Goal: Task Accomplishment & Management: Use online tool/utility

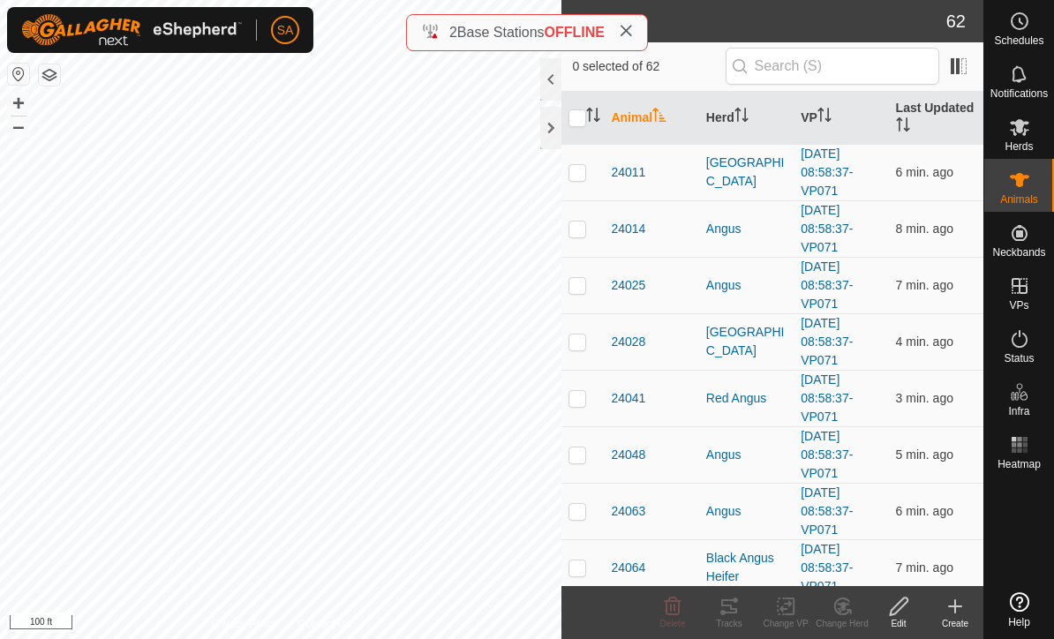
click at [560, 113] on div at bounding box center [550, 128] width 21 height 42
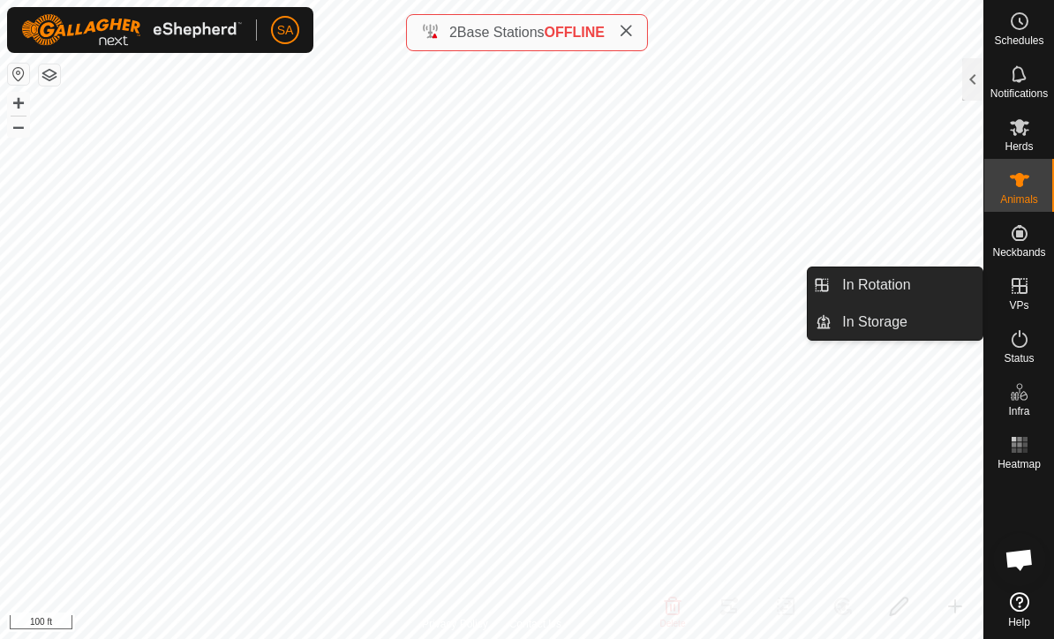
click at [959, 285] on link "In Rotation" at bounding box center [906, 284] width 151 height 35
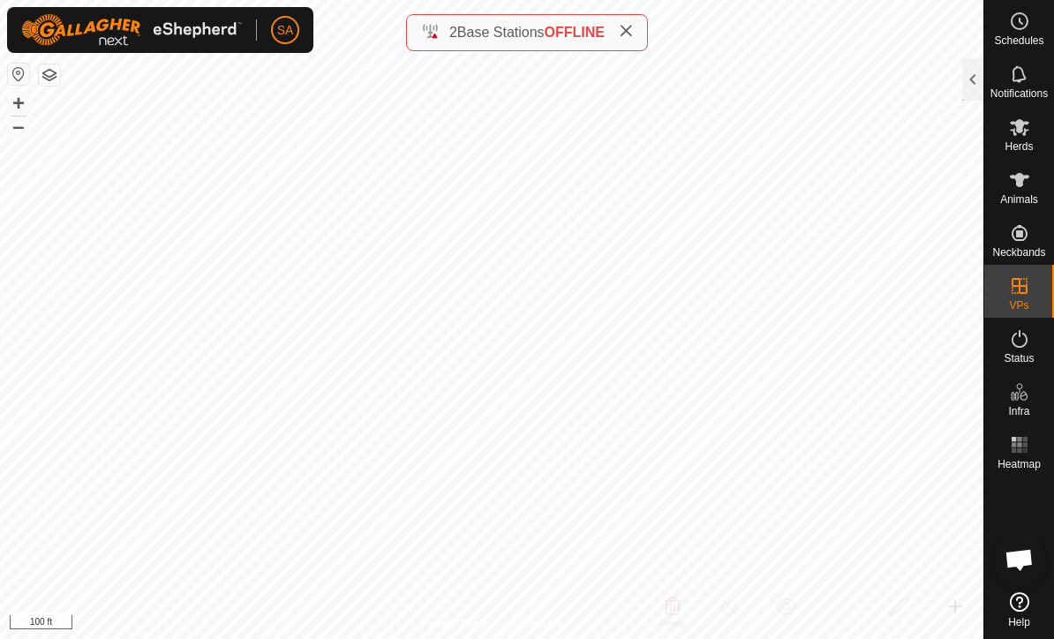
click at [966, 90] on div at bounding box center [972, 79] width 21 height 42
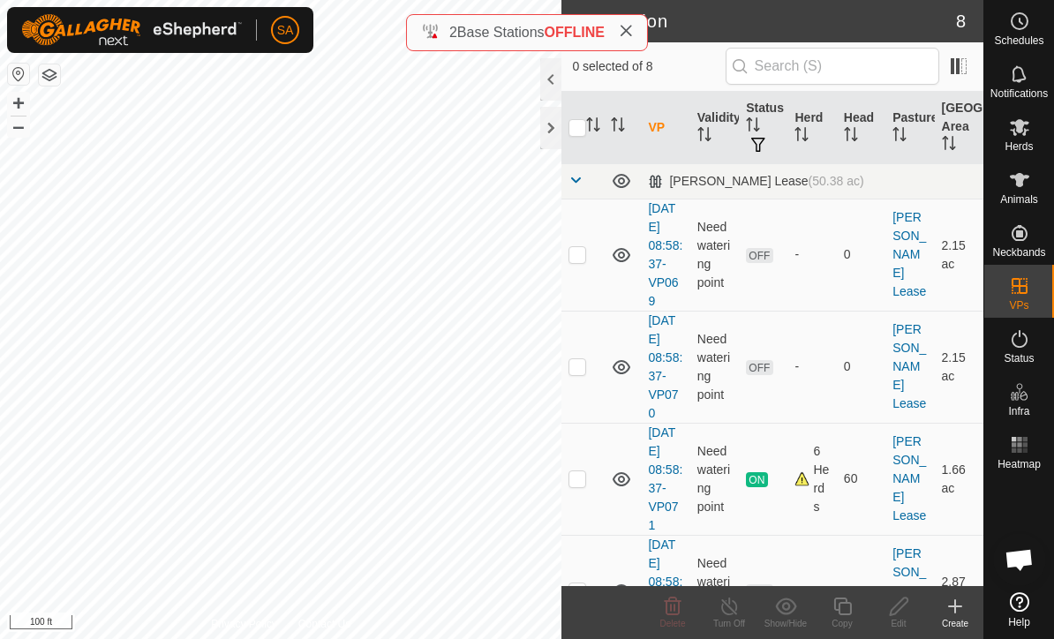
click at [583, 490] on td at bounding box center [582, 479] width 42 height 112
checkbox input "true"
click at [855, 613] on copy-svg-icon at bounding box center [842, 606] width 56 height 21
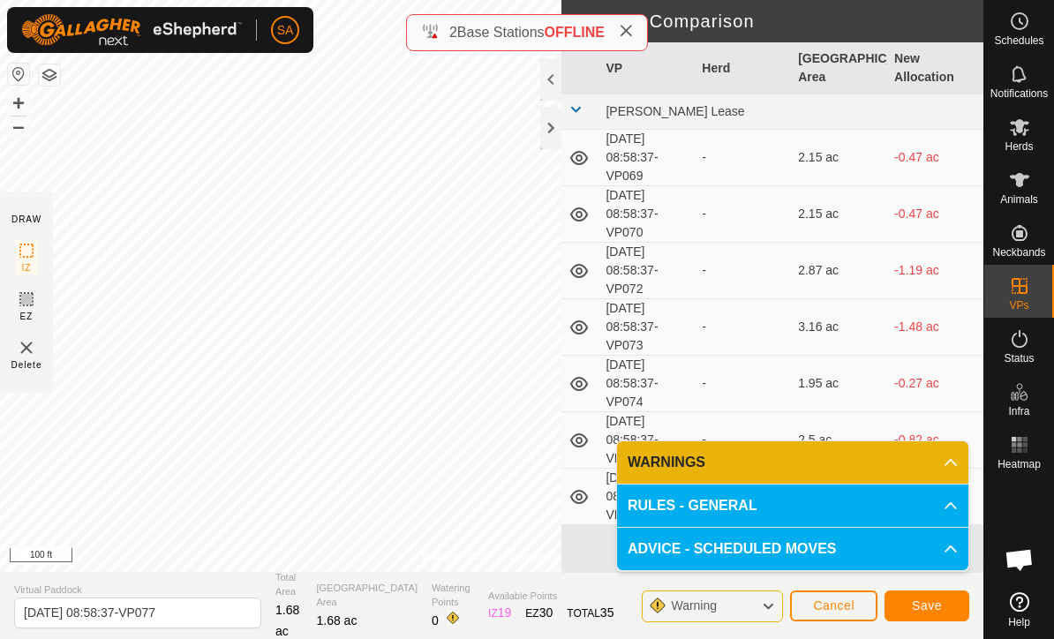
click at [932, 603] on span "Save" at bounding box center [927, 605] width 30 height 14
